Goal: Task Accomplishment & Management: Complete application form

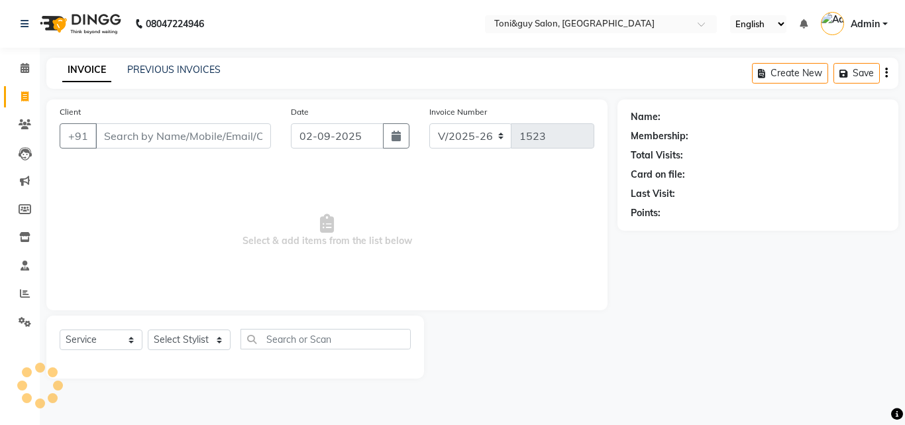
select select "6593"
select select "service"
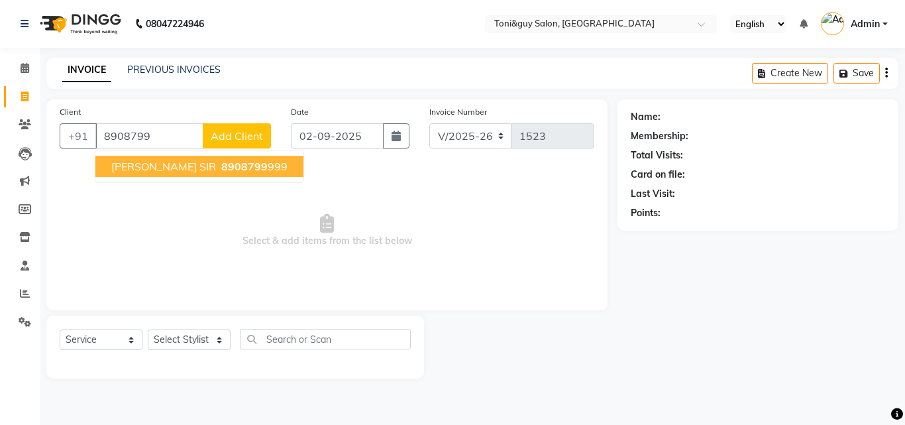
click at [221, 162] on span "8908799" at bounding box center [244, 166] width 46 height 13
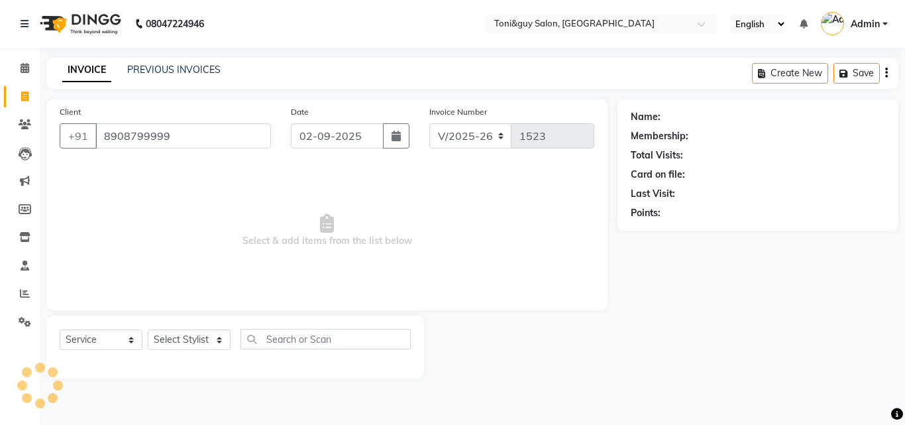
type input "8908799999"
click at [201, 346] on select "Select Stylist ABISHEK ARSH [PERSON_NAME] [PERSON_NAME] PRIYA SAKCHI sandhya [P…" at bounding box center [189, 339] width 83 height 21
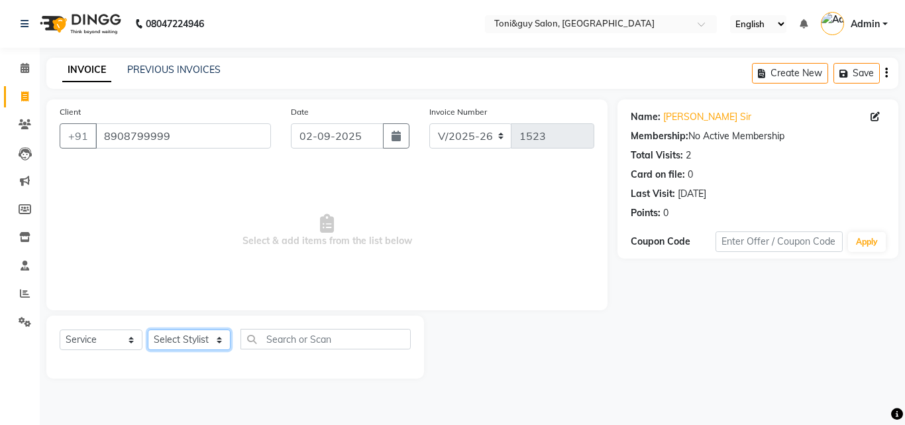
select select "52286"
click at [148, 329] on select "Select Stylist ABISHEK ARSH [PERSON_NAME] [PERSON_NAME] PRIYA SAKCHI sandhya [P…" at bounding box center [189, 339] width 83 height 21
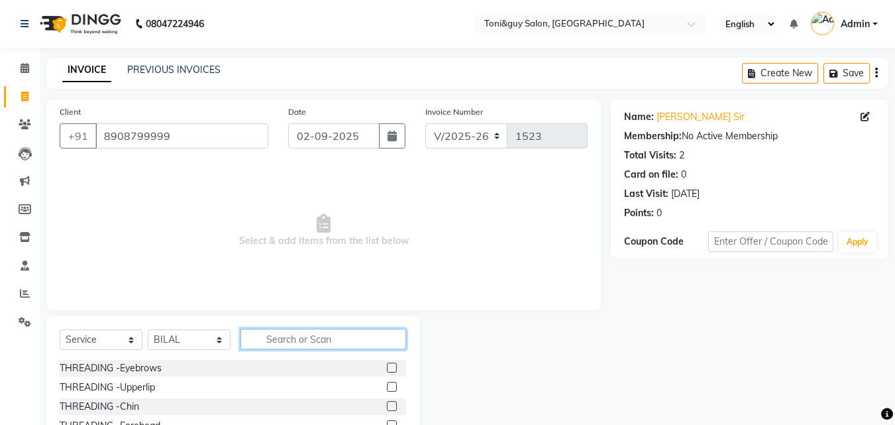
click at [287, 331] on input "text" at bounding box center [323, 339] width 166 height 21
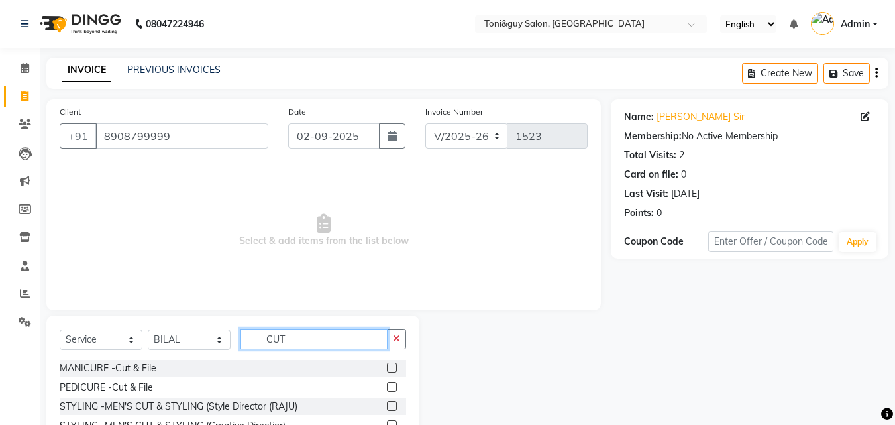
scroll to position [106, 0]
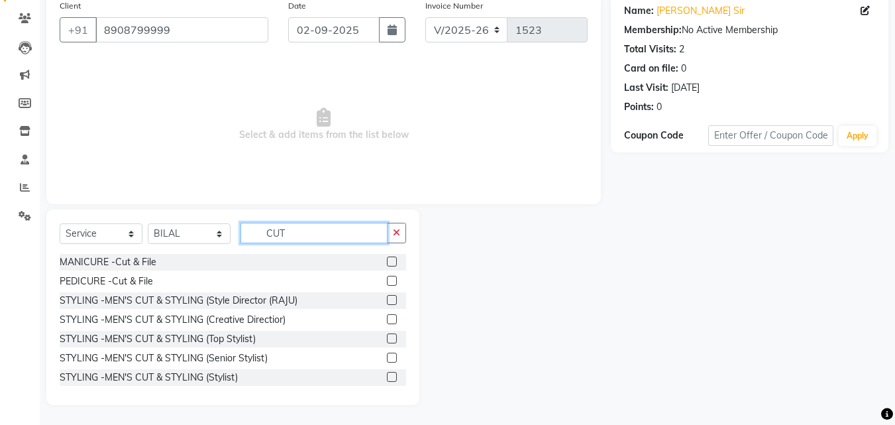
type input "CUT"
click at [387, 337] on label at bounding box center [392, 338] width 10 height 10
click at [387, 337] on input "checkbox" at bounding box center [391, 339] width 9 height 9
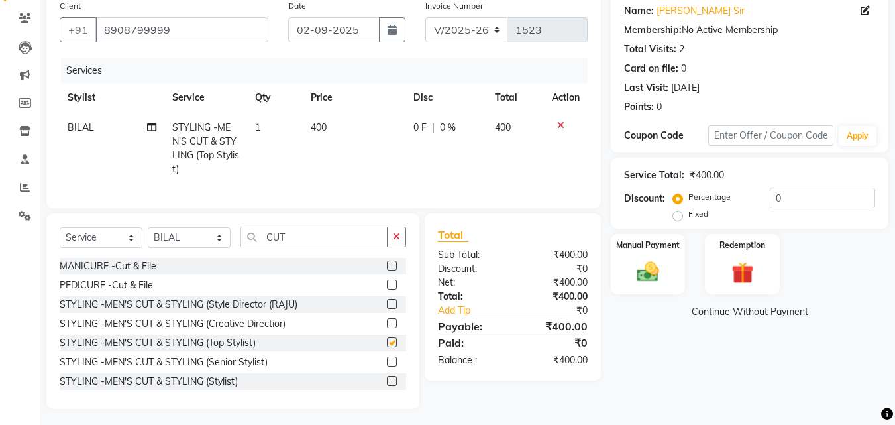
checkbox input "false"
click at [449, 123] on span "0 %" at bounding box center [448, 128] width 16 height 14
select select "52286"
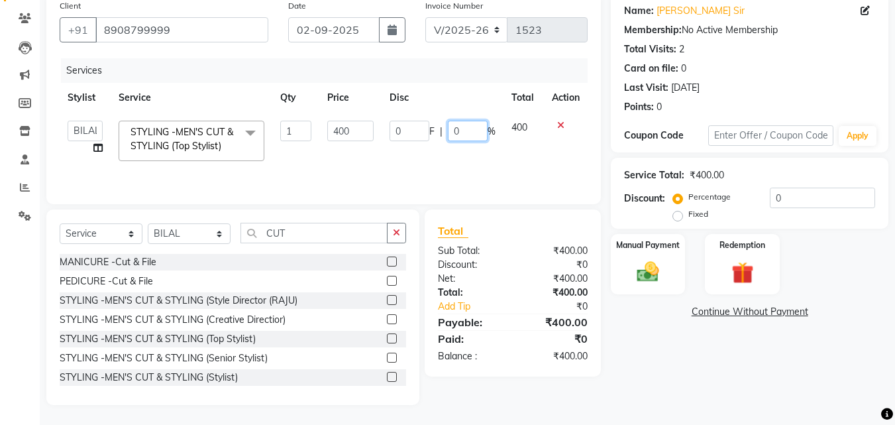
click at [468, 131] on input "0" at bounding box center [468, 131] width 40 height 21
type input "50"
click at [517, 123] on td "400" at bounding box center [523, 141] width 40 height 56
select select "52286"
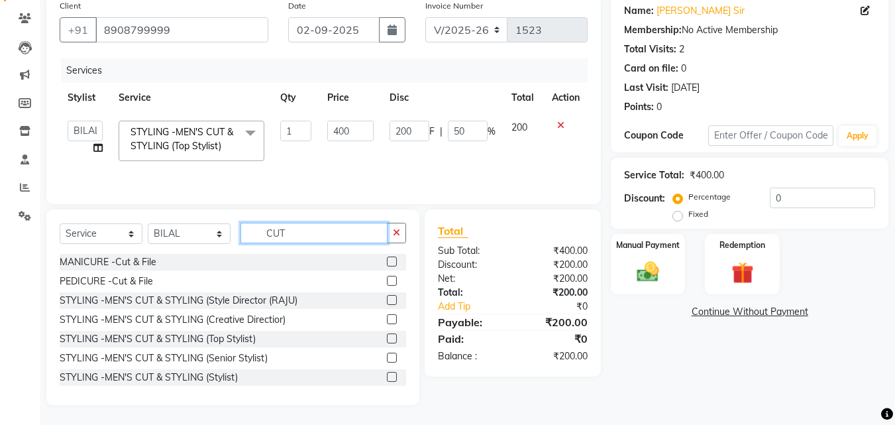
click at [316, 227] on input "CUT" at bounding box center [313, 233] width 147 height 21
type input "C"
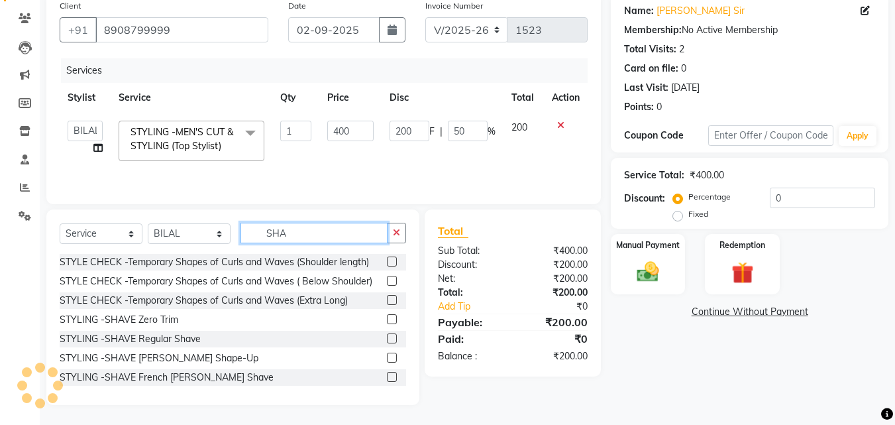
type input "SHA"
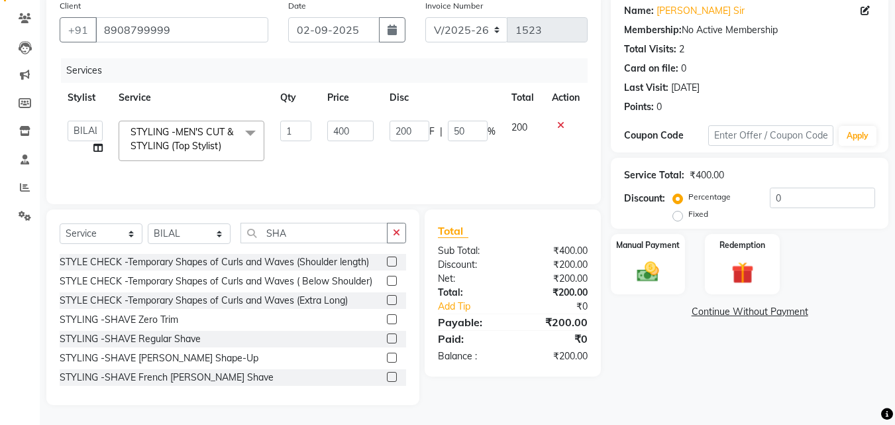
click at [387, 357] on label at bounding box center [392, 357] width 10 height 10
click at [387, 357] on input "checkbox" at bounding box center [391, 358] width 9 height 9
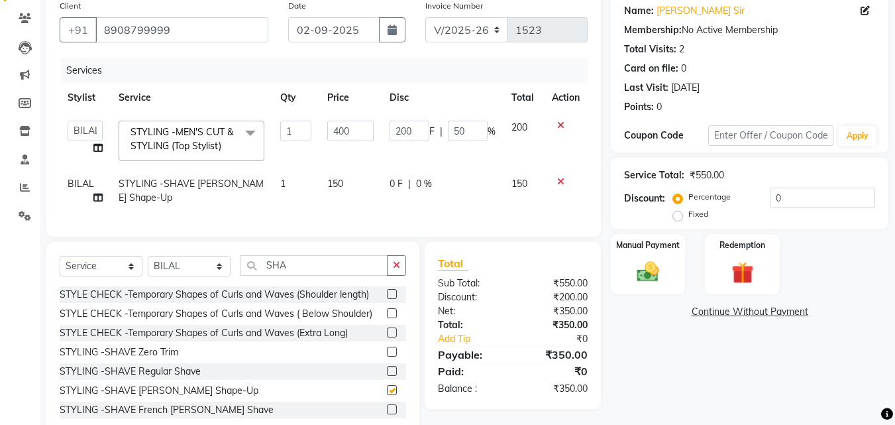
checkbox input "false"
click at [621, 252] on div "Manual Payment" at bounding box center [648, 264] width 78 height 63
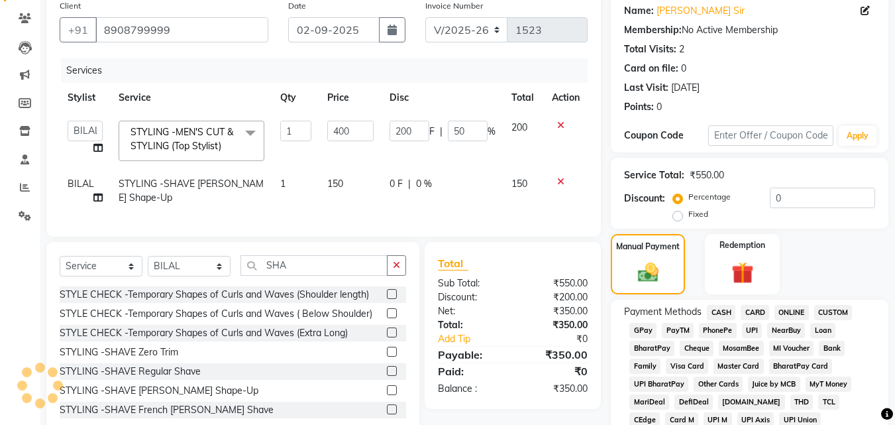
click at [752, 327] on span "UPI" at bounding box center [752, 330] width 21 height 15
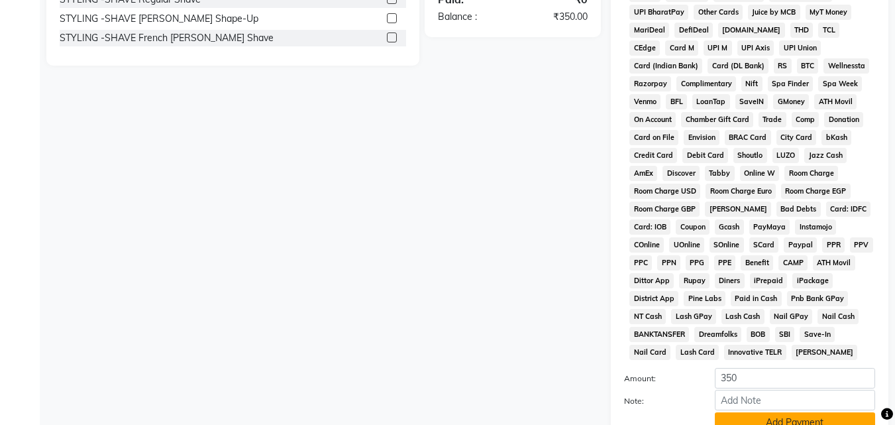
click at [800, 421] on button "Add Payment" at bounding box center [795, 422] width 160 height 21
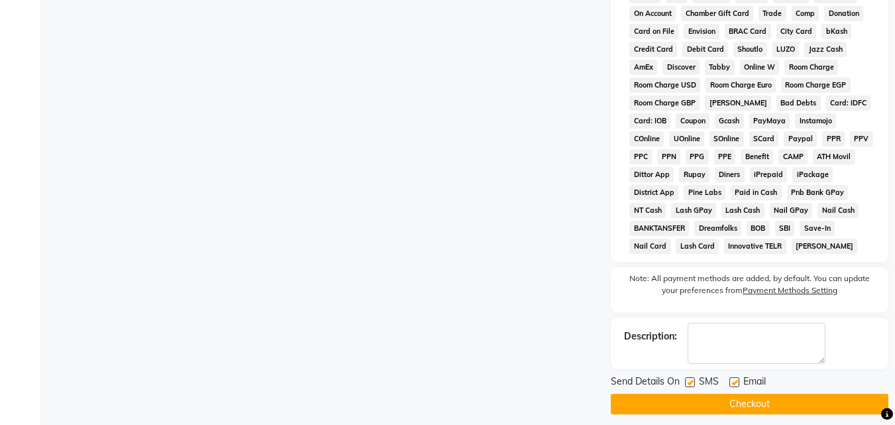
scroll to position [593, 0]
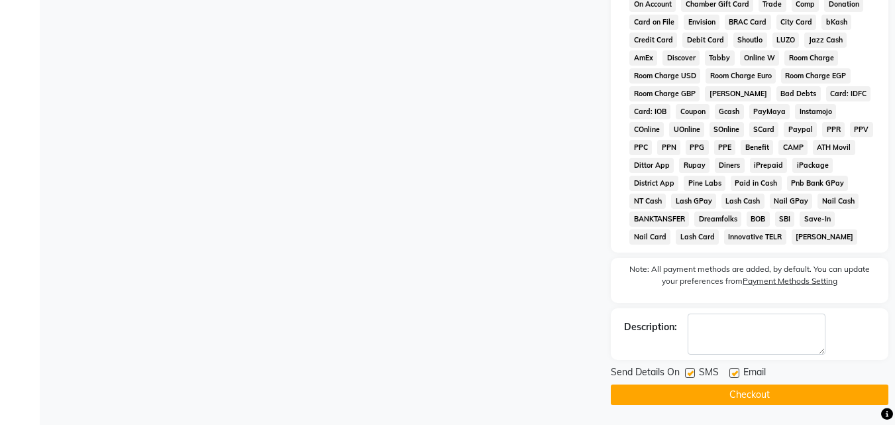
click at [831, 390] on button "Checkout" at bounding box center [750, 394] width 278 height 21
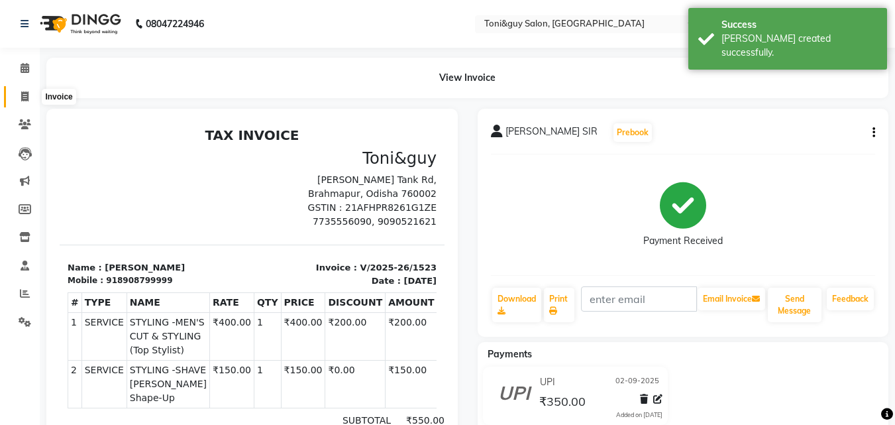
click at [26, 99] on icon at bounding box center [24, 96] width 7 height 10
select select "service"
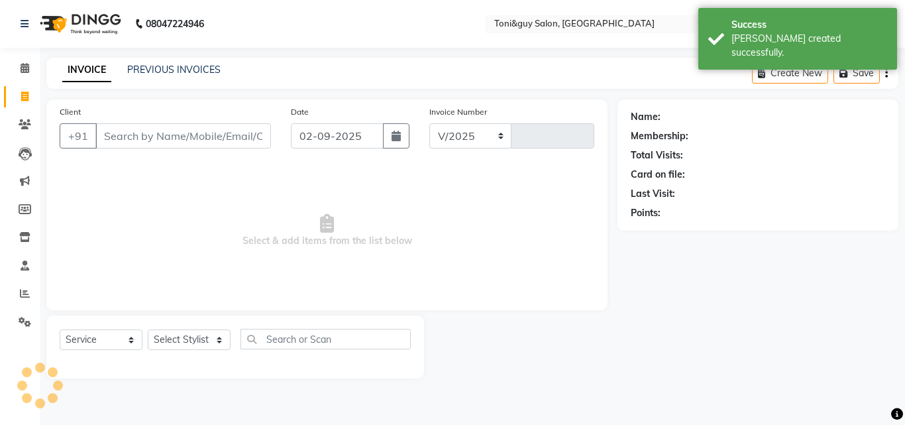
select select "6593"
type input "1524"
